Goal: Transaction & Acquisition: Purchase product/service

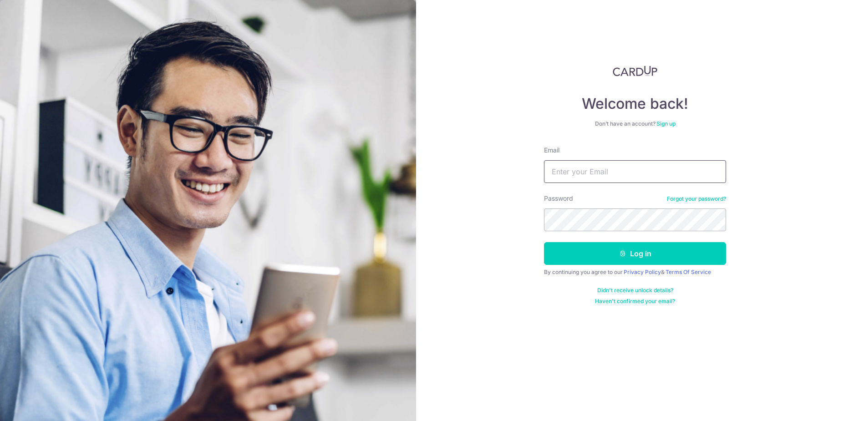
click at [574, 169] on input "Email" at bounding box center [635, 171] width 182 height 23
type input "taykyuan@gmail.com"
click at [544, 242] on button "Log in" at bounding box center [635, 253] width 182 height 23
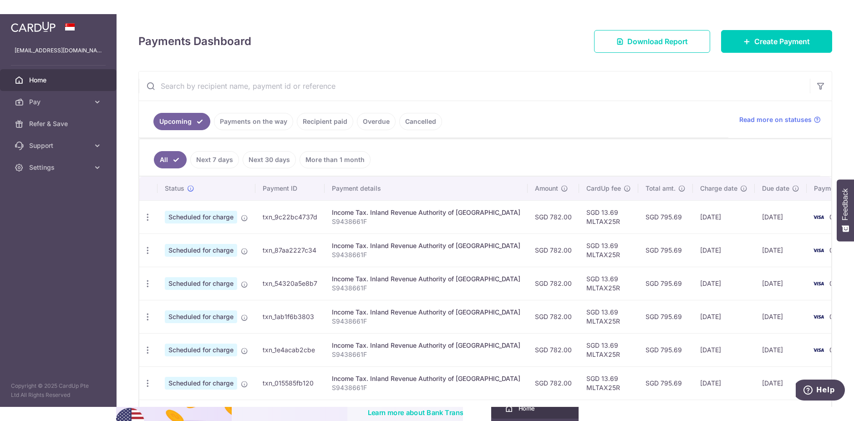
scroll to position [103, 0]
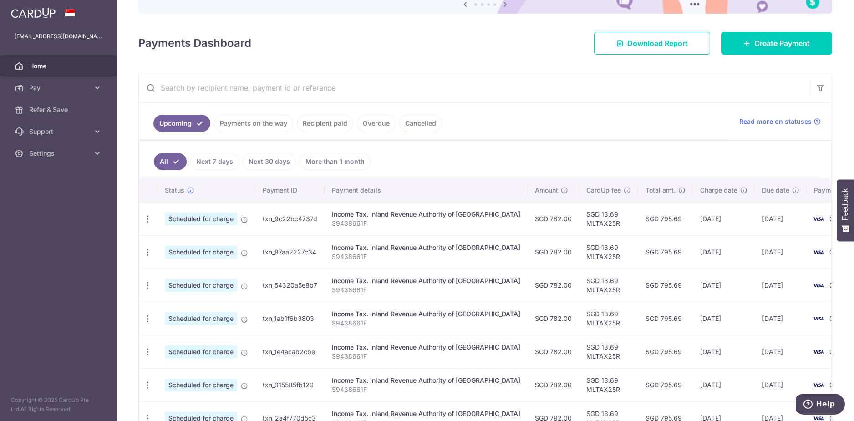
click at [331, 122] on link "Recipient paid" at bounding box center [325, 123] width 56 height 17
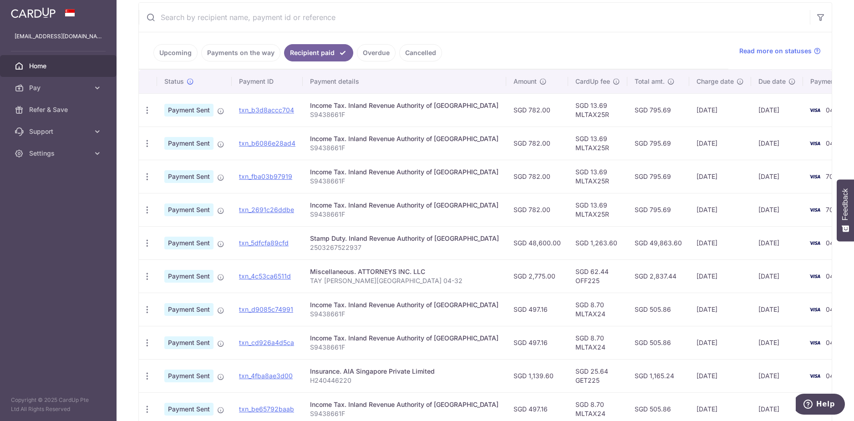
scroll to position [249, 0]
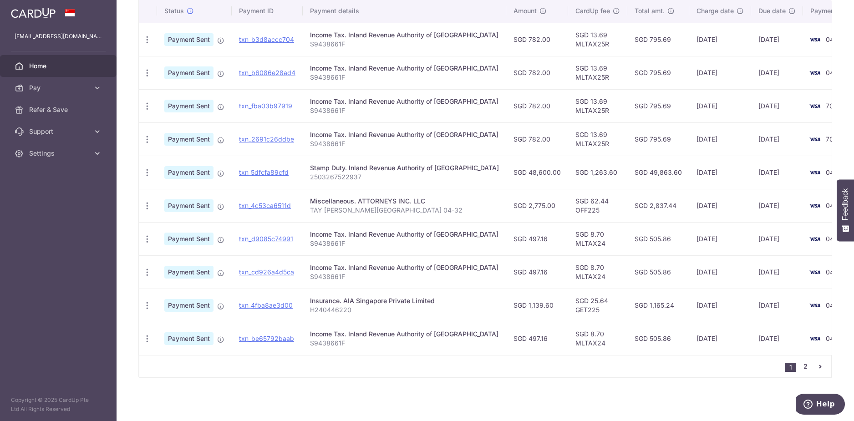
click at [806, 369] on link "2" at bounding box center [805, 366] width 11 height 11
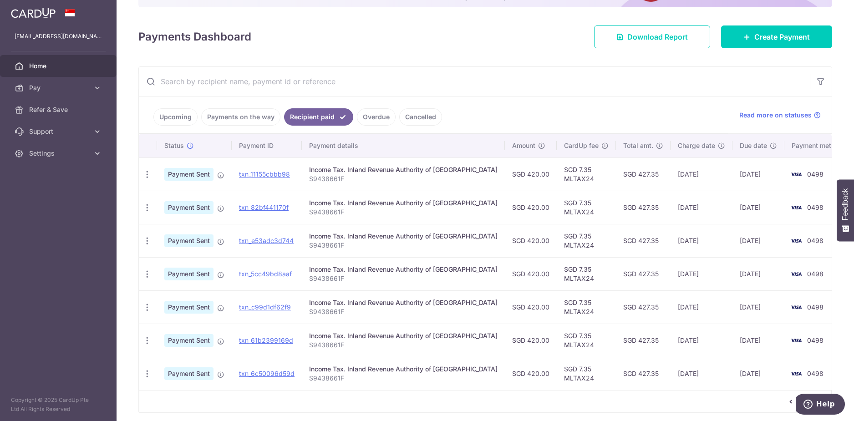
scroll to position [144, 0]
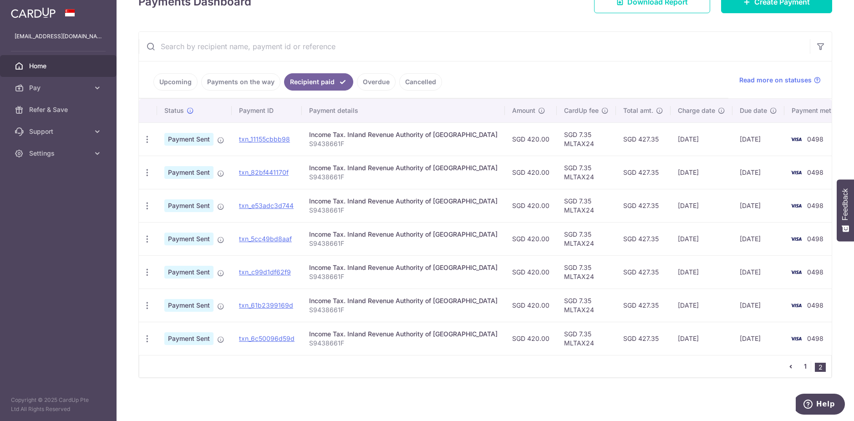
click at [800, 366] on link "1" at bounding box center [805, 366] width 11 height 11
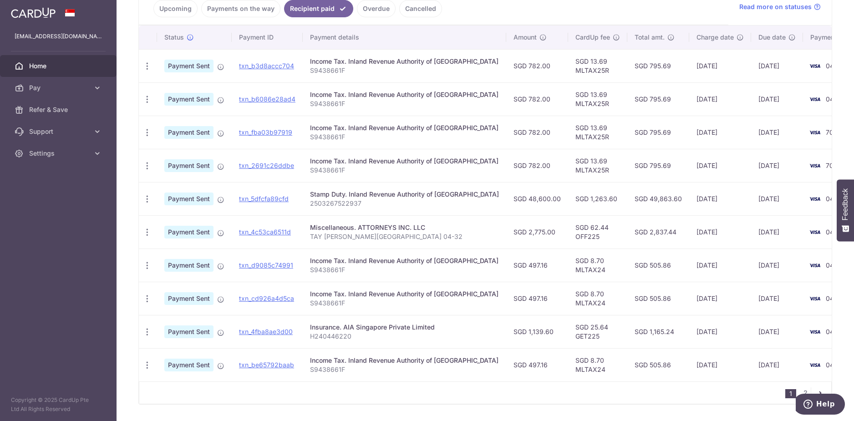
scroll to position [249, 0]
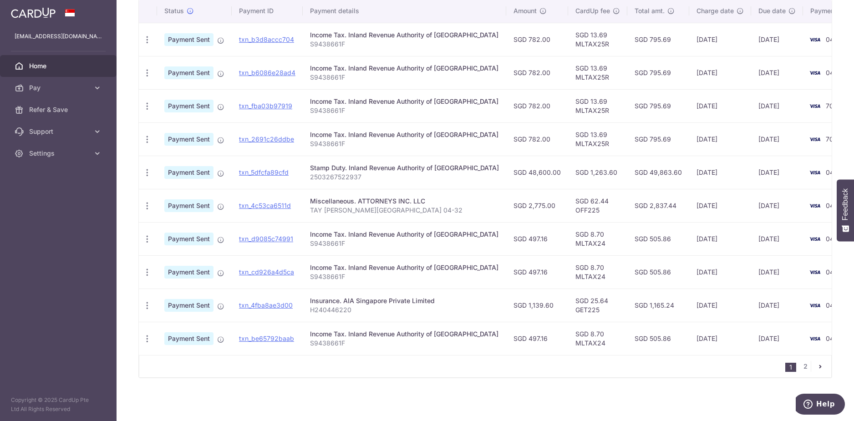
click at [352, 309] on p "H240446220" at bounding box center [404, 310] width 189 height 9
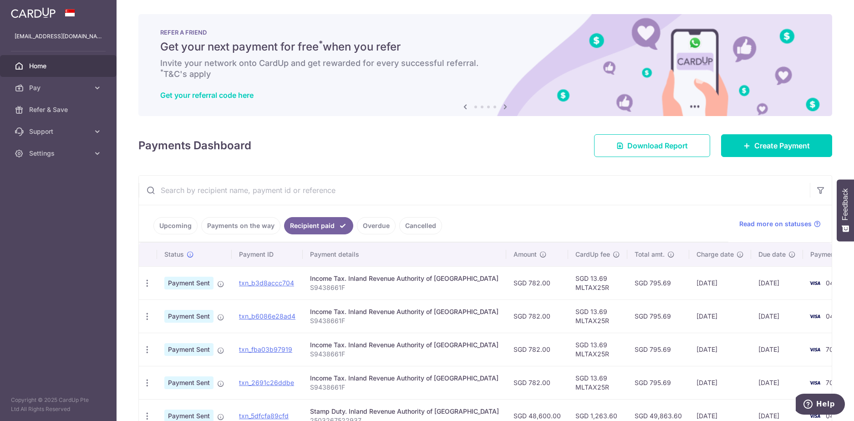
scroll to position [0, 0]
click at [755, 149] on span "Create Payment" at bounding box center [783, 146] width 56 height 11
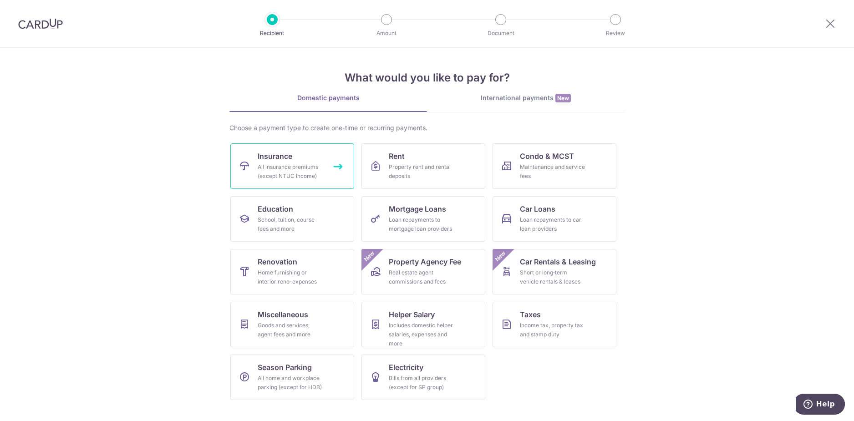
click at [301, 162] on link "Insurance All insurance premiums (except NTUC Income)" at bounding box center [292, 166] width 124 height 46
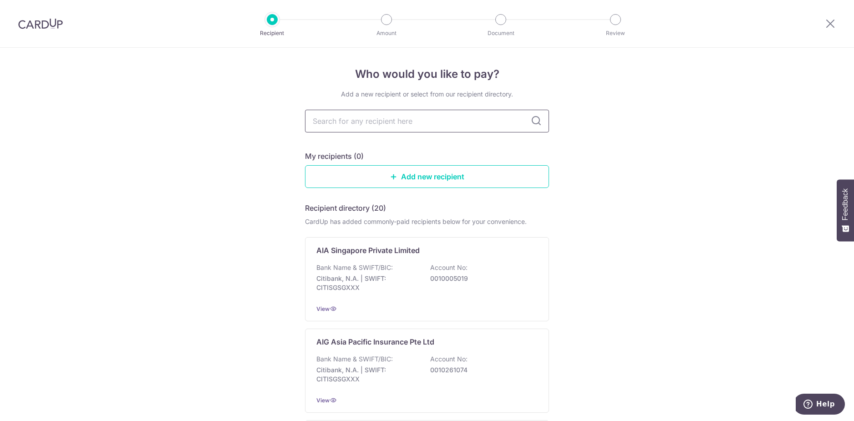
click at [366, 125] on input "text" at bounding box center [427, 121] width 244 height 23
type input "aia"
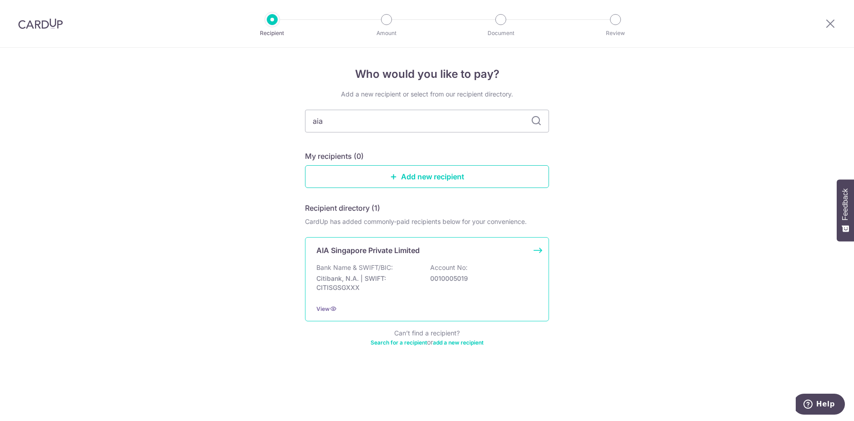
click at [380, 272] on div "Bank Name & SWIFT/BIC: Citibank, N.A. | SWIFT: CITISGSGXXX Account No: 00100050…" at bounding box center [426, 280] width 221 height 34
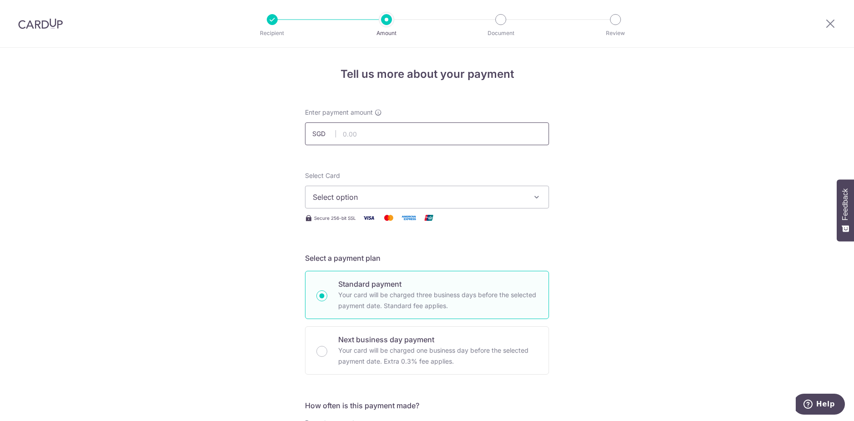
click at [373, 137] on input "text" at bounding box center [427, 133] width 244 height 23
type input "247.08"
click at [372, 189] on button "Select option" at bounding box center [427, 197] width 244 height 23
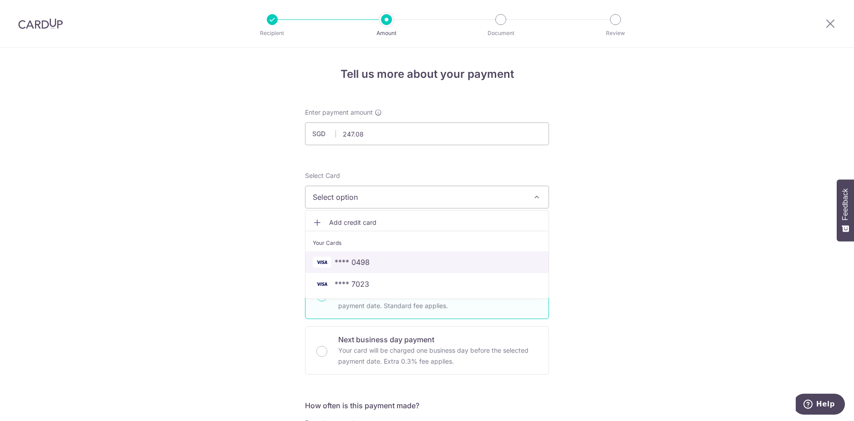
click at [386, 255] on link "**** 0498" at bounding box center [427, 262] width 243 height 22
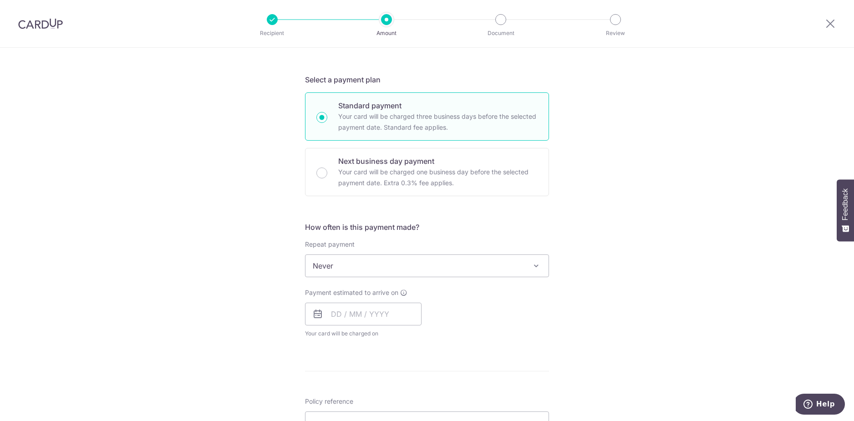
scroll to position [182, 0]
click at [337, 266] on span "Never" at bounding box center [427, 262] width 243 height 22
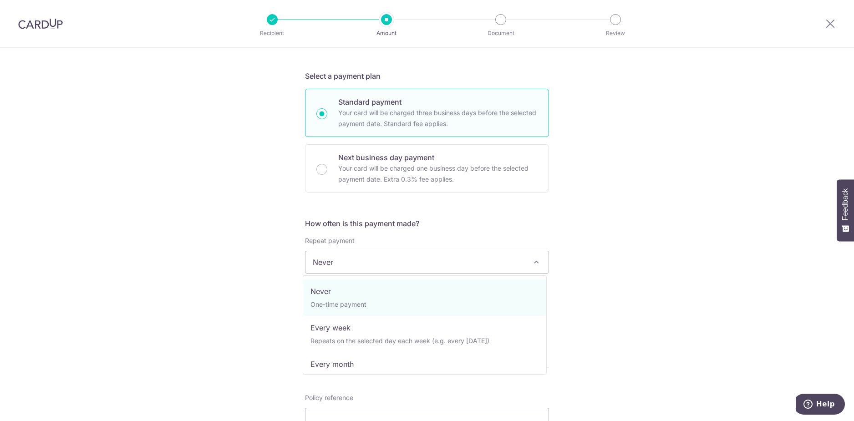
click at [340, 264] on span "Never" at bounding box center [427, 262] width 243 height 22
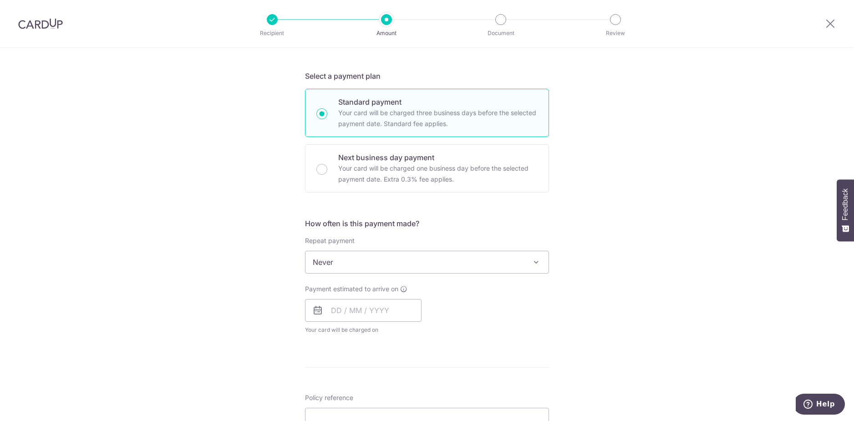
click at [245, 266] on div "Tell us more about your payment Enter payment amount SGD 247.08 247.08 Select C…" at bounding box center [427, 278] width 854 height 824
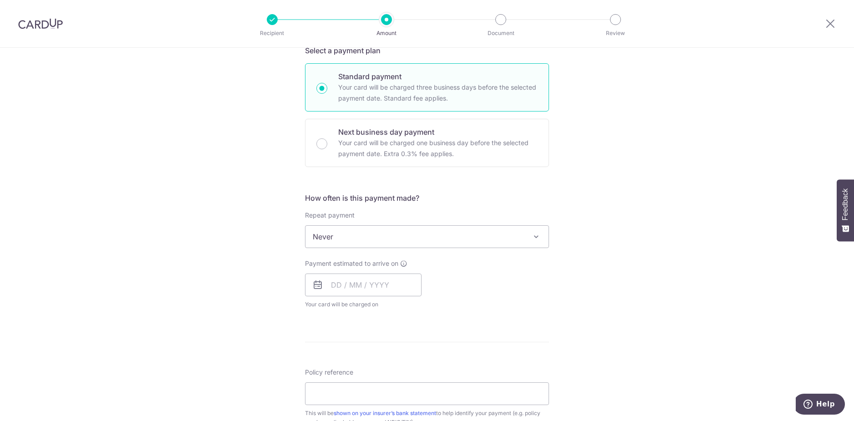
scroll to position [228, 0]
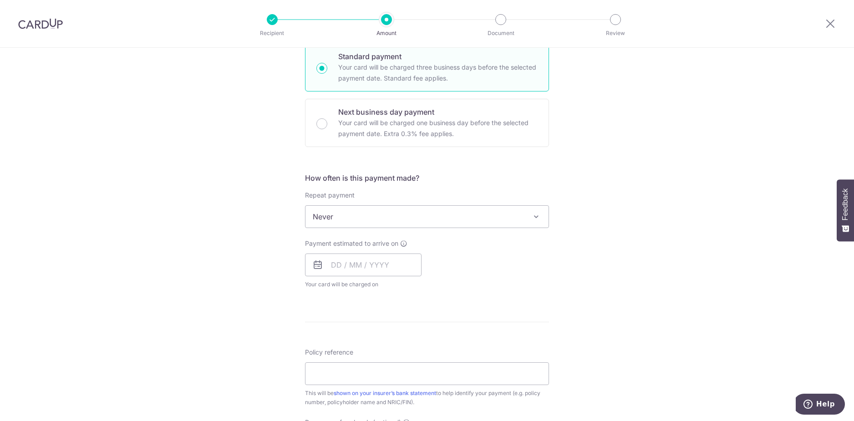
click at [367, 276] on div "Payment estimated to arrive on Your card will be charged on for the first payme…" at bounding box center [363, 264] width 117 height 50
click at [366, 270] on input "text" at bounding box center [363, 265] width 117 height 23
click at [357, 344] on link "9" at bounding box center [360, 348] width 15 height 15
type input "[DATE]"
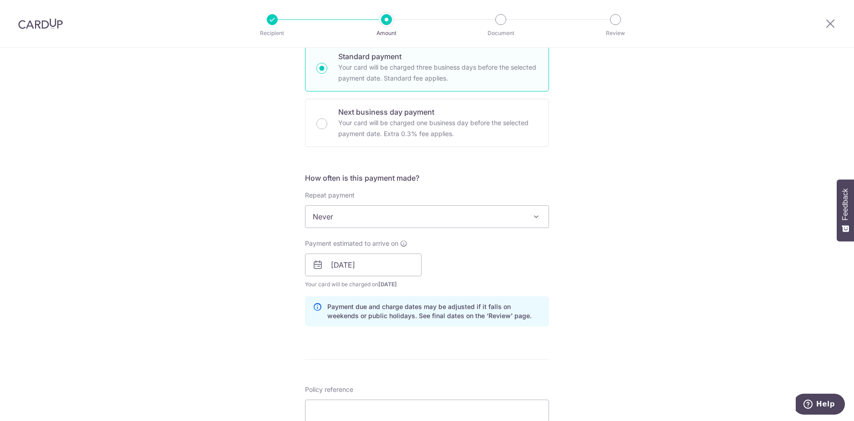
click at [260, 292] on div "Tell us more about your payment Enter payment amount SGD 247.08 247.08 Select C…" at bounding box center [427, 250] width 854 height 861
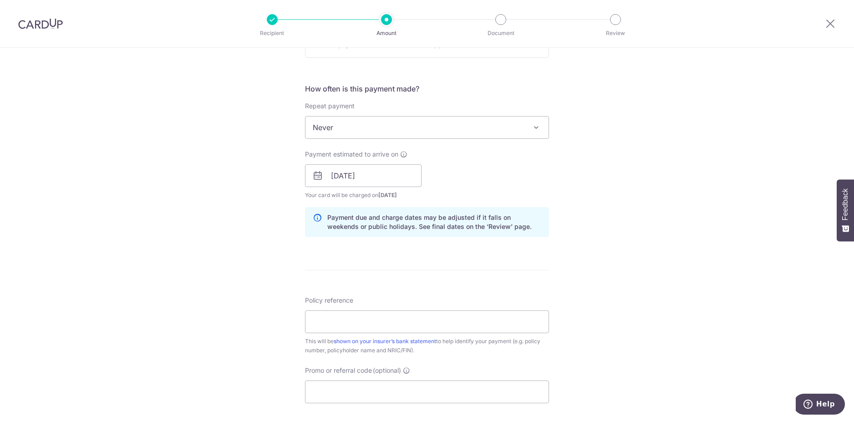
scroll to position [319, 0]
click at [357, 324] on input "Policy reference" at bounding box center [427, 320] width 244 height 23
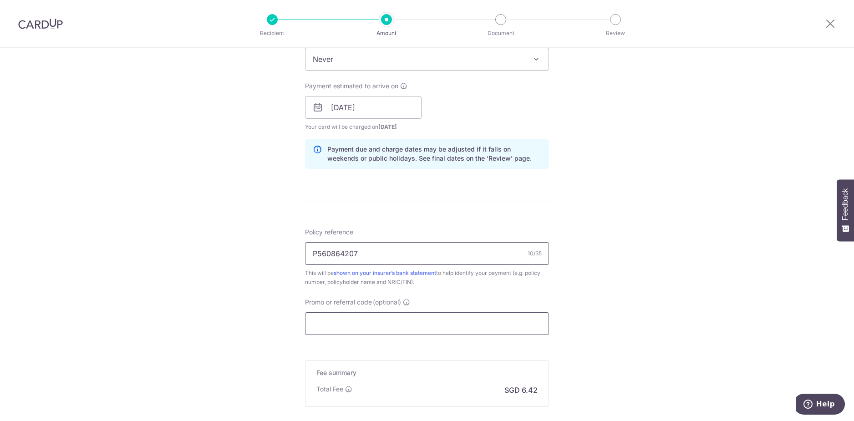
scroll to position [410, 0]
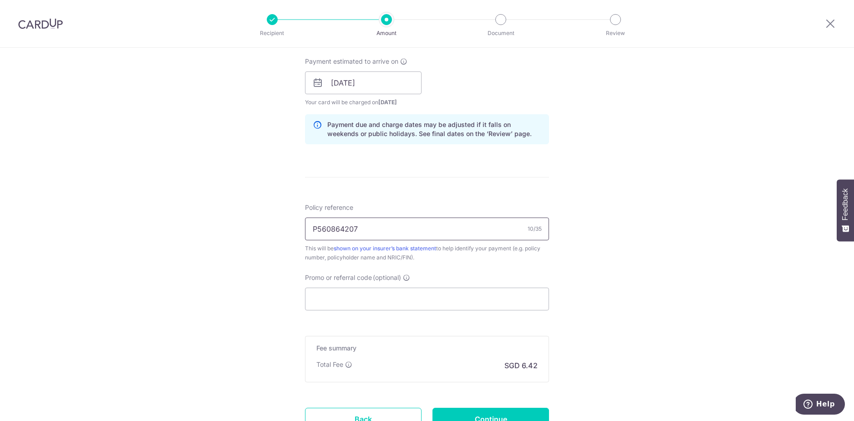
type input "P560864207"
click at [368, 303] on input "Promo or referral code (optional)" at bounding box center [427, 299] width 244 height 23
paste input "OFF225"
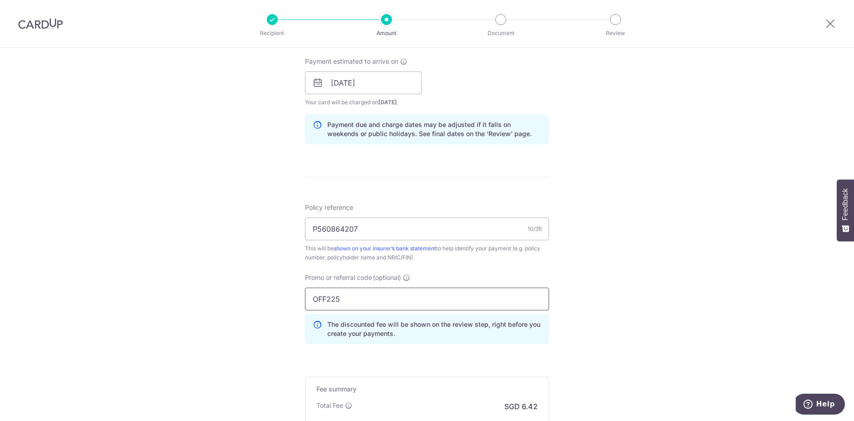
type input "OFF225"
click at [616, 306] on div "Tell us more about your payment Enter payment amount SGD 247.08 247.08 Select C…" at bounding box center [427, 89] width 854 height 902
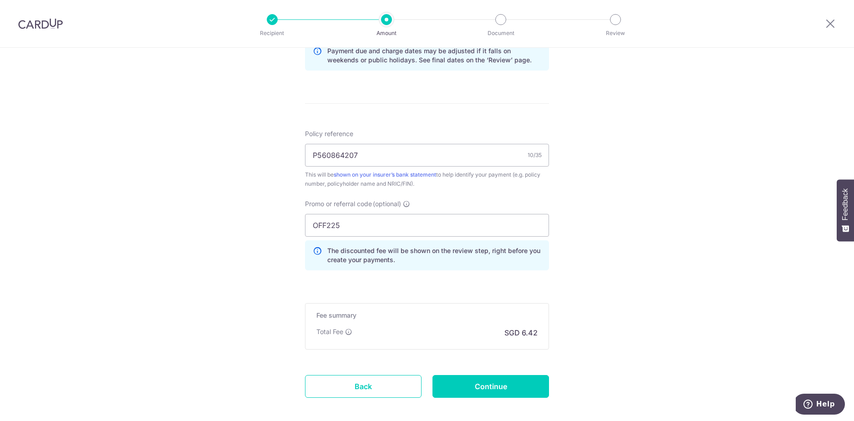
scroll to position [483, 0]
click at [501, 392] on input "Continue" at bounding box center [491, 387] width 117 height 23
type input "Create Schedule"
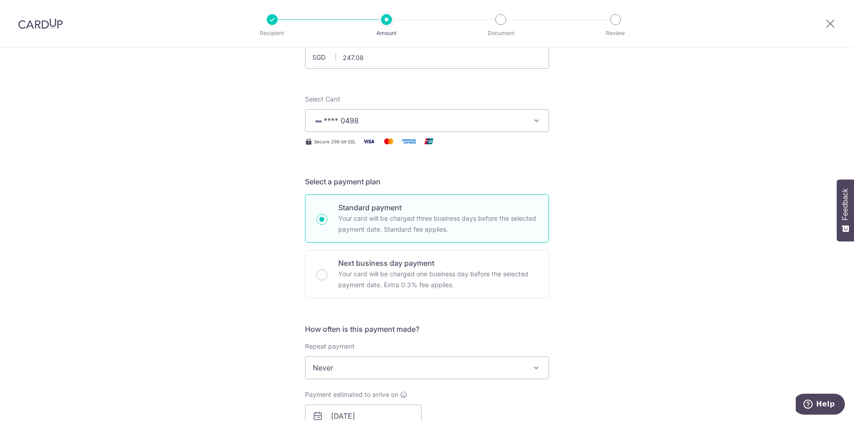
scroll to position [0, 0]
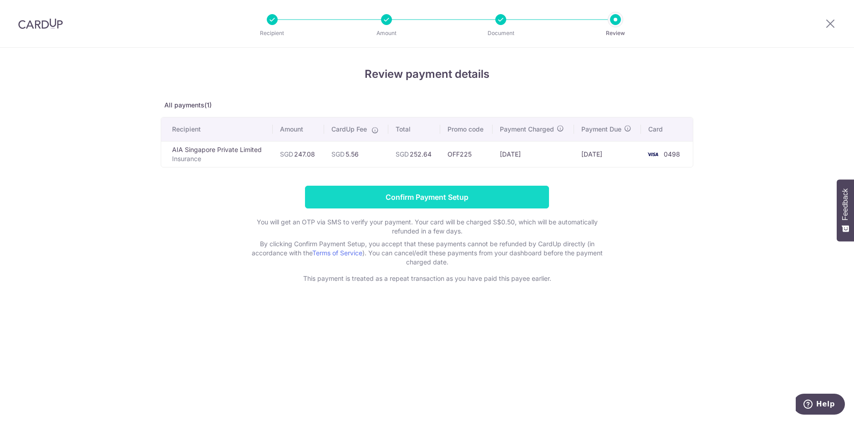
click at [403, 197] on input "Confirm Payment Setup" at bounding box center [427, 197] width 244 height 23
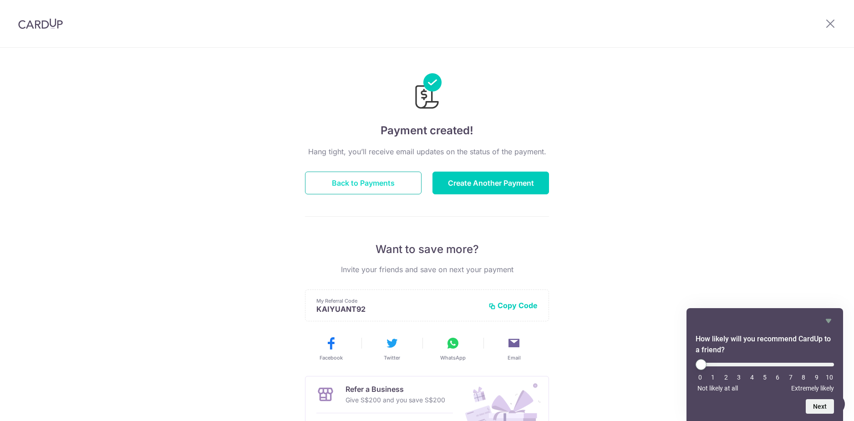
click at [371, 187] on button "Back to Payments" at bounding box center [363, 183] width 117 height 23
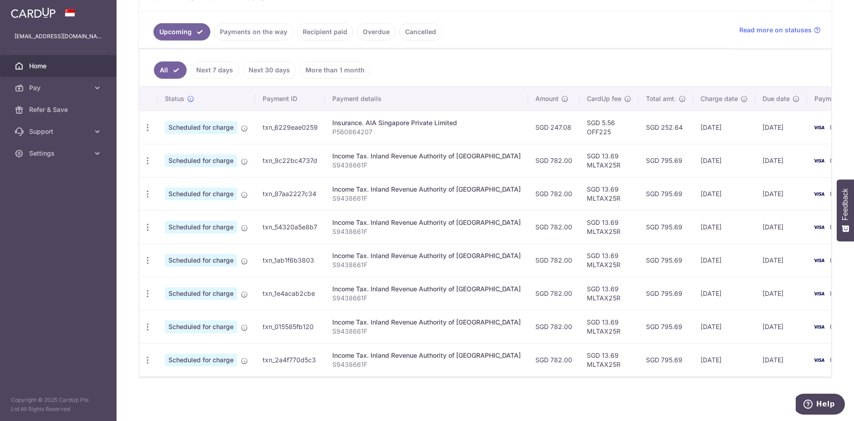
scroll to position [199, 0]
click at [448, 71] on ul "All Next 7 days Next 30 days More than 1 month" at bounding box center [479, 68] width 681 height 37
click at [143, 123] on div "Update payment Cancel payment" at bounding box center [147, 127] width 17 height 17
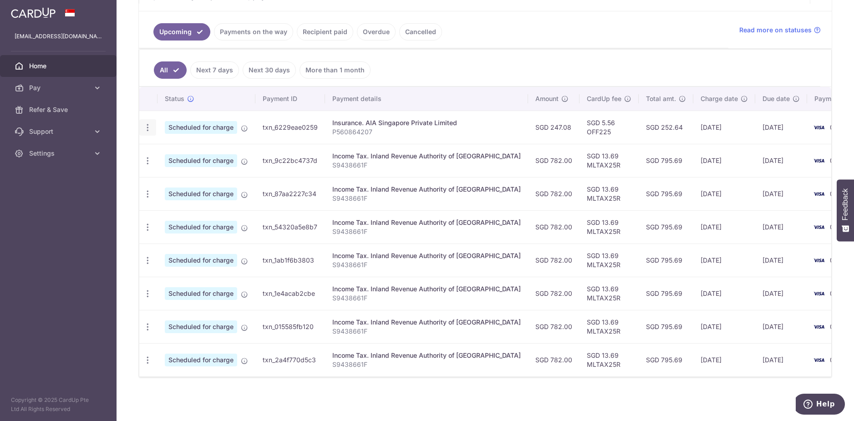
click at [148, 124] on icon "button" at bounding box center [148, 128] width 10 height 10
click at [286, 113] on td "txn_6229eae0259" at bounding box center [290, 127] width 70 height 33
click at [681, 24] on ul "Upcoming Payments on the way Recipient paid Overdue Cancelled" at bounding box center [434, 29] width 590 height 37
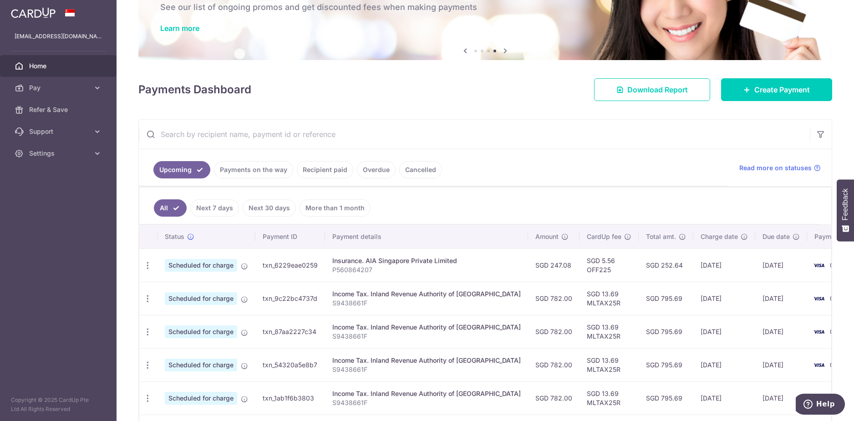
scroll to position [17, 0]
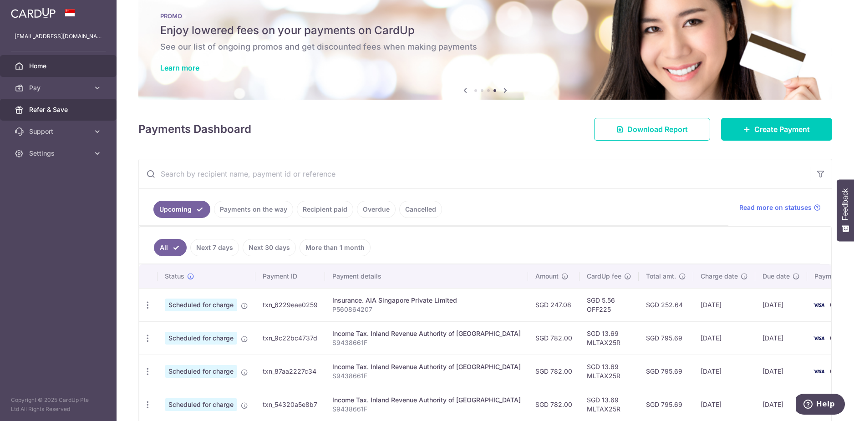
click at [74, 111] on span "Refer & Save" at bounding box center [59, 109] width 60 height 9
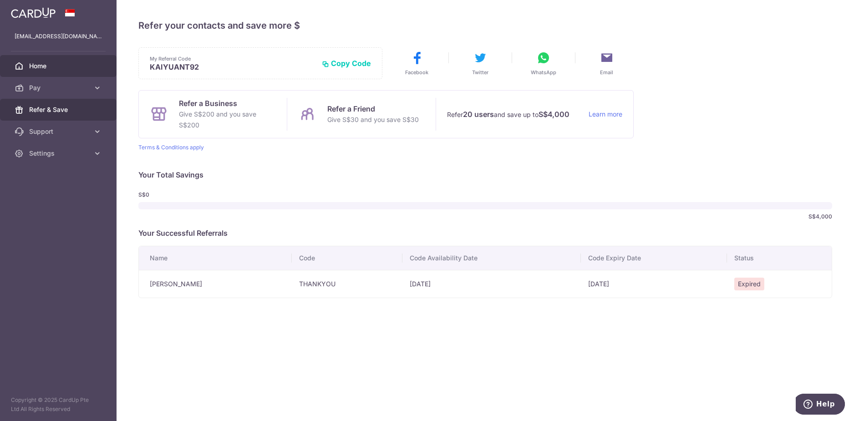
click at [78, 76] on link "Home" at bounding box center [58, 66] width 117 height 22
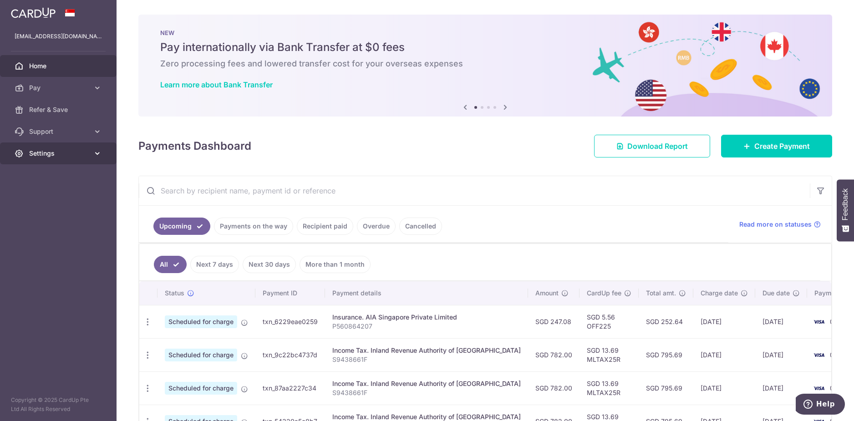
click at [51, 153] on span "Settings" at bounding box center [59, 153] width 60 height 9
click at [45, 198] on span "Logout" at bounding box center [59, 197] width 60 height 9
